Goal: Find specific page/section

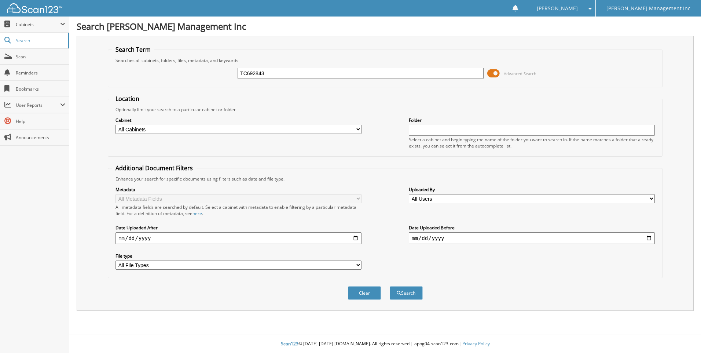
type input "TC692843"
click at [390, 286] on button "Search" at bounding box center [406, 293] width 33 height 14
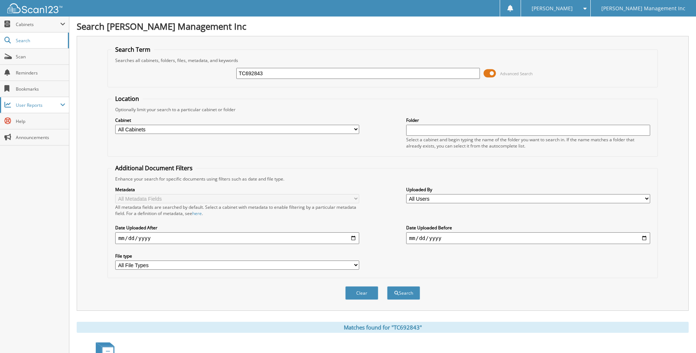
click at [28, 102] on span "User Reports" at bounding box center [38, 105] width 44 height 6
click at [26, 126] on link "My Recent Activity" at bounding box center [34, 121] width 69 height 16
